Goal: Transaction & Acquisition: Book appointment/travel/reservation

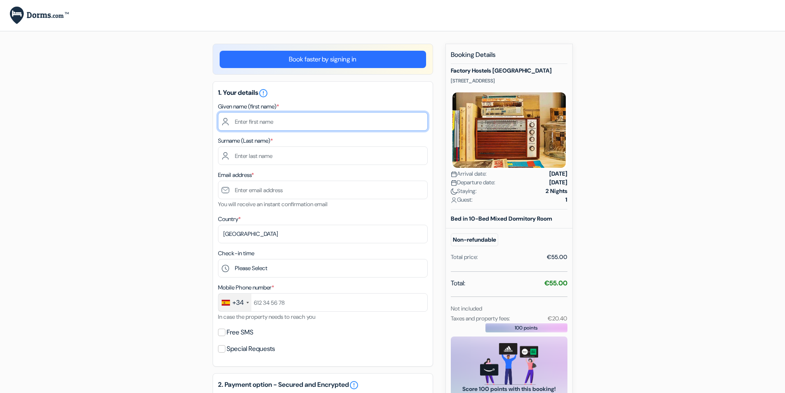
click at [250, 128] on input "text" at bounding box center [323, 121] width 210 height 19
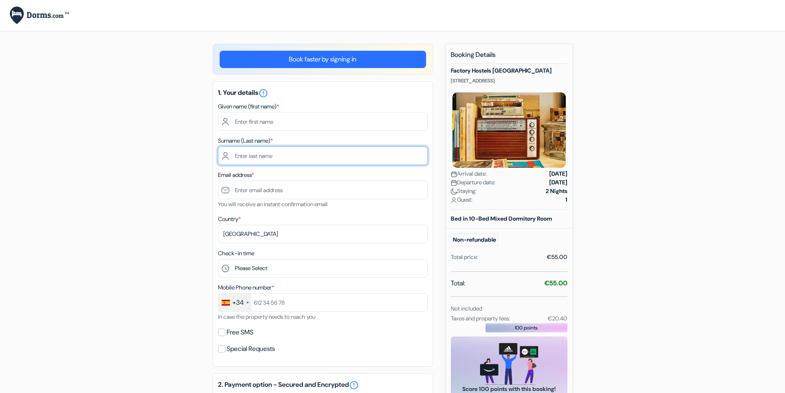
click at [286, 157] on input "text" at bounding box center [323, 155] width 210 height 19
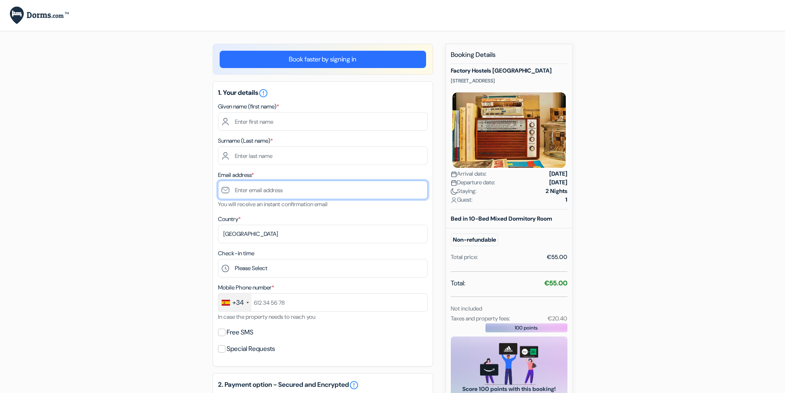
click at [258, 194] on input "text" at bounding box center [323, 190] width 210 height 19
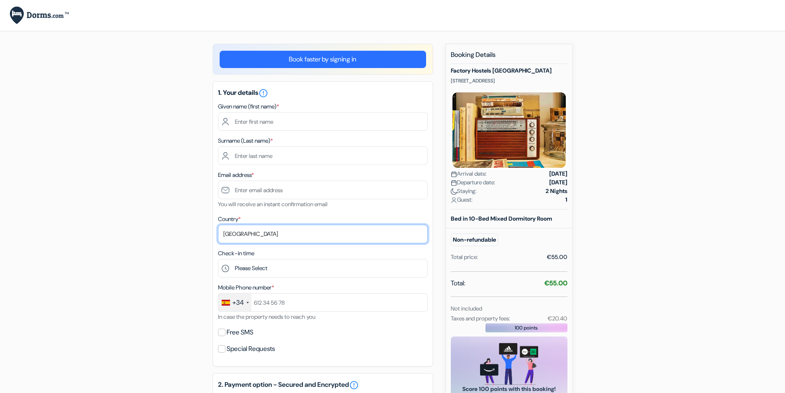
click at [238, 233] on select "Select country [GEOGRAPHIC_DATA] [GEOGRAPHIC_DATA] [GEOGRAPHIC_DATA] [GEOGRAPHI…" at bounding box center [323, 234] width 210 height 19
click at [164, 244] on div "add_box Factory Hostels [GEOGRAPHIC_DATA] Molist 5, [GEOGRAPHIC_DATA], [GEOGRAP…" at bounding box center [393, 334] width 544 height 580
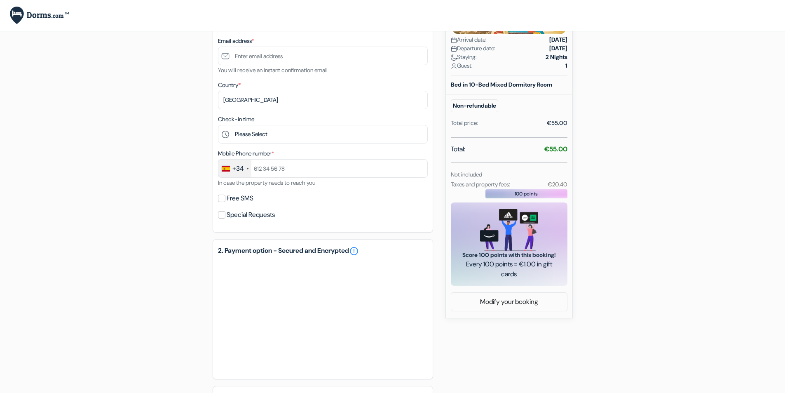
scroll to position [165, 0]
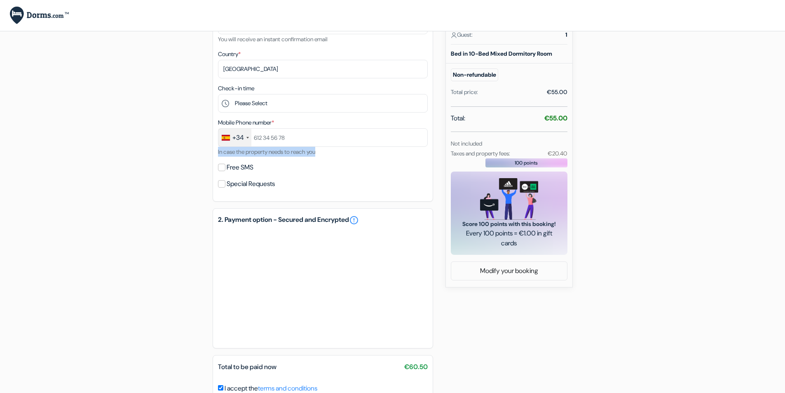
drag, startPoint x: 218, startPoint y: 151, endPoint x: 327, endPoint y: 154, distance: 109.7
click at [327, 154] on div "Mobile Phone number * +34 [GEOGRAPHIC_DATA] +33 [GEOGRAPHIC_DATA] +44 [GEOGRAPH…" at bounding box center [323, 136] width 210 height 39
click at [214, 167] on div "1. Your details error_outline Given name (first name) * Surname (Last name) * E…" at bounding box center [323, 58] width 221 height 285
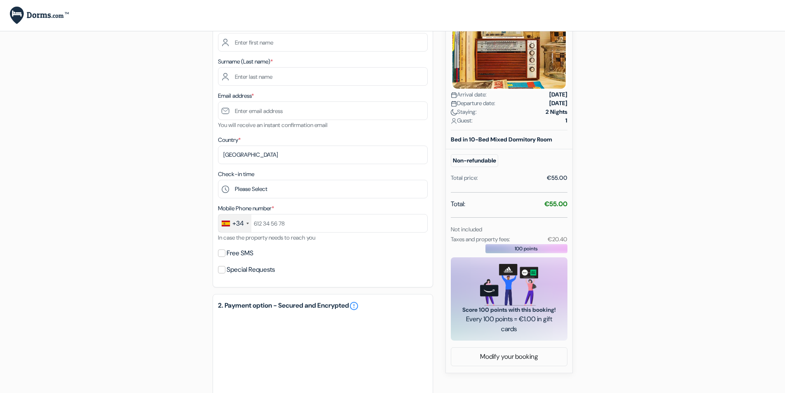
scroll to position [0, 0]
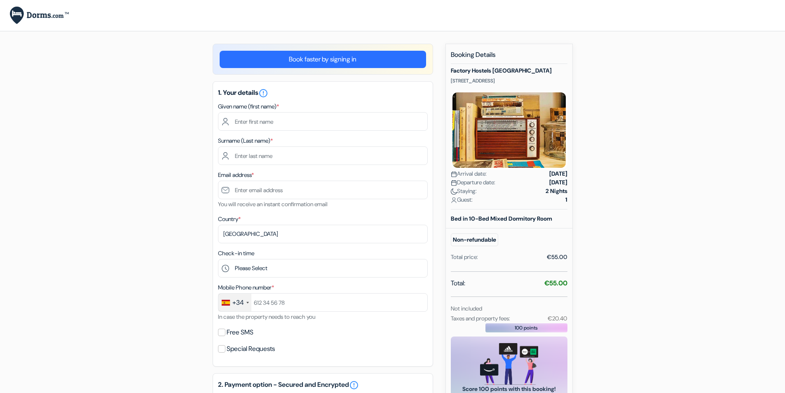
click at [360, 61] on link "Book faster by signing in" at bounding box center [323, 59] width 206 height 17
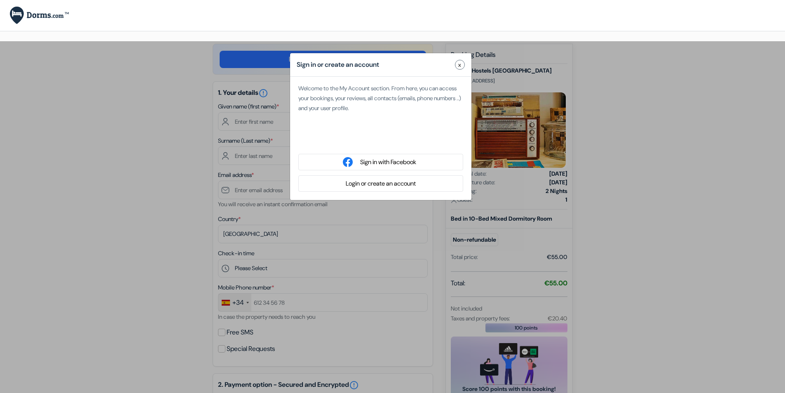
click at [459, 62] on span "x" at bounding box center [459, 65] width 3 height 9
